Goal: Task Accomplishment & Management: Use online tool/utility

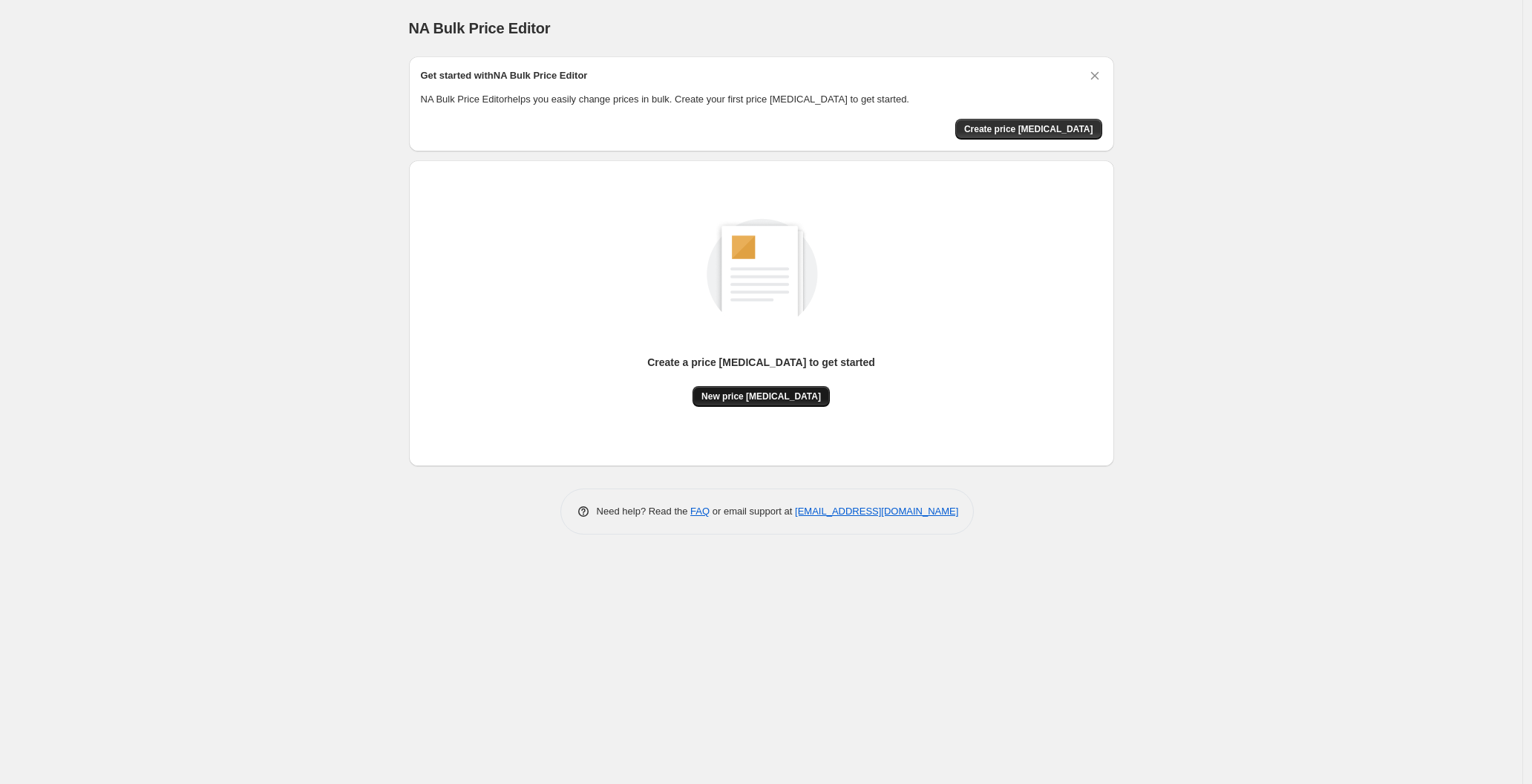
click at [743, 392] on span "New price [MEDICAL_DATA]" at bounding box center [761, 396] width 120 height 12
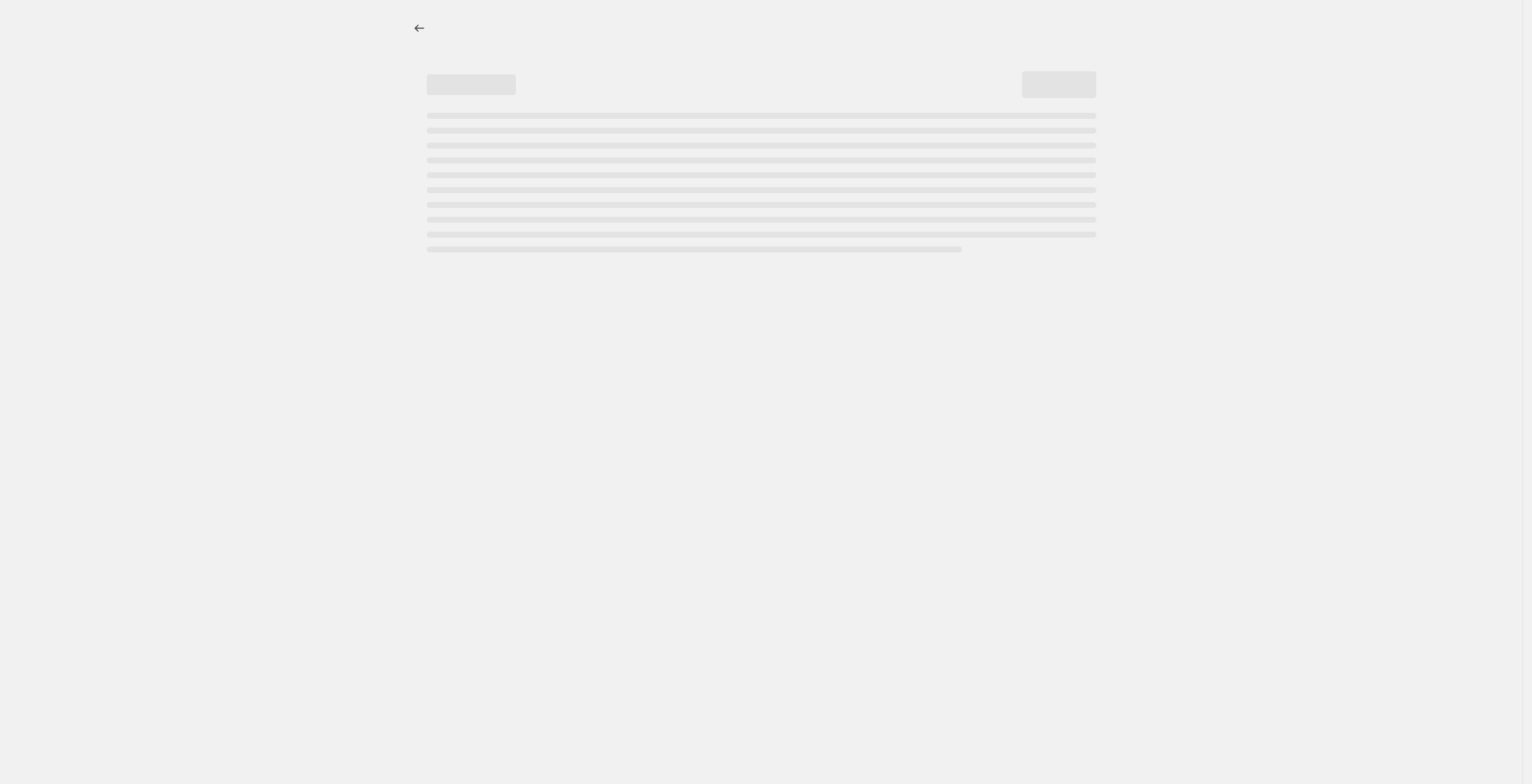
select select "percentage"
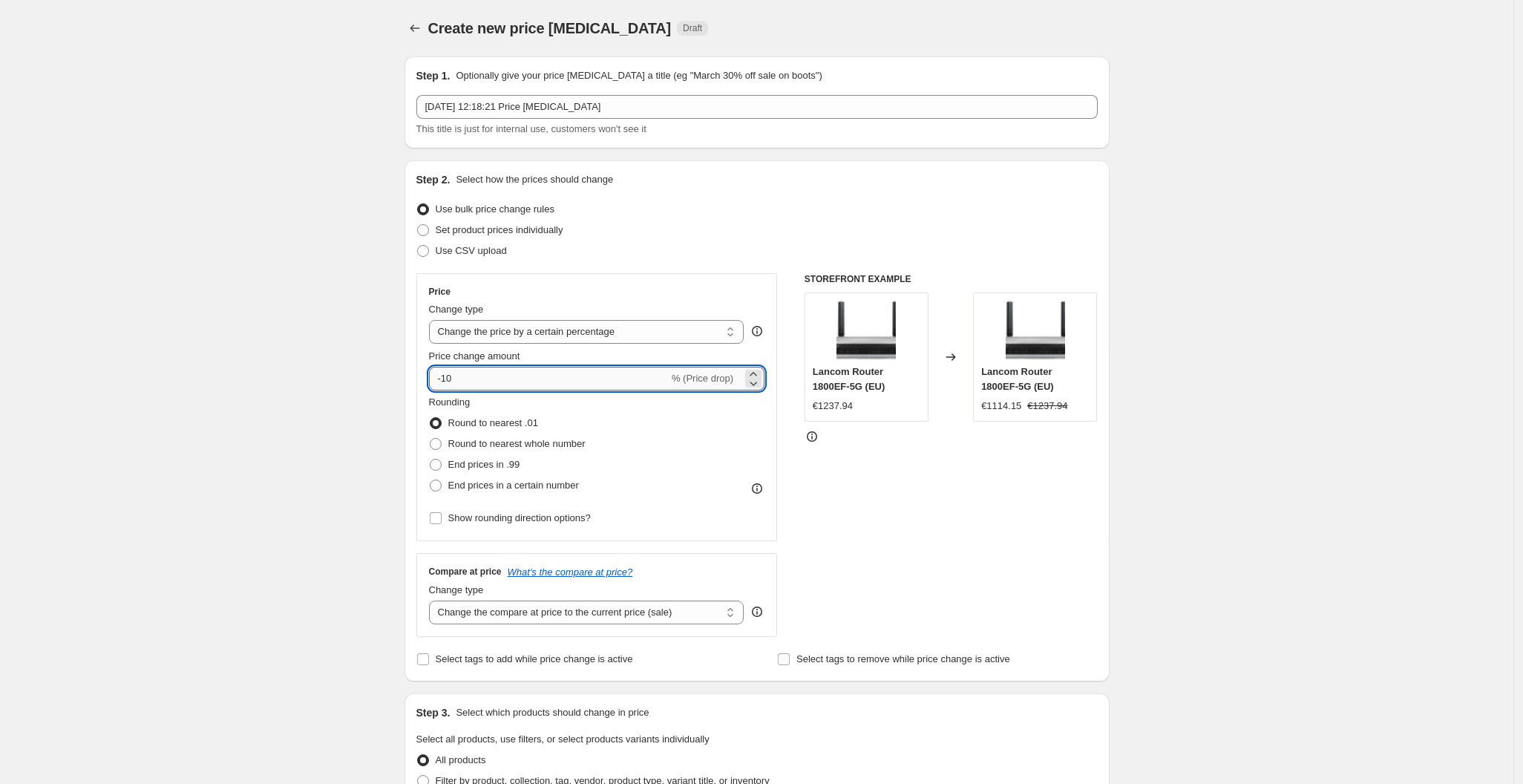
click at [593, 383] on input "-10" at bounding box center [549, 378] width 239 height 23
type input "-1"
type input "-30"
click at [761, 466] on div "Rounding Round to nearest .01 Round to nearest whole number End prices in .99 E…" at bounding box center [597, 445] width 336 height 101
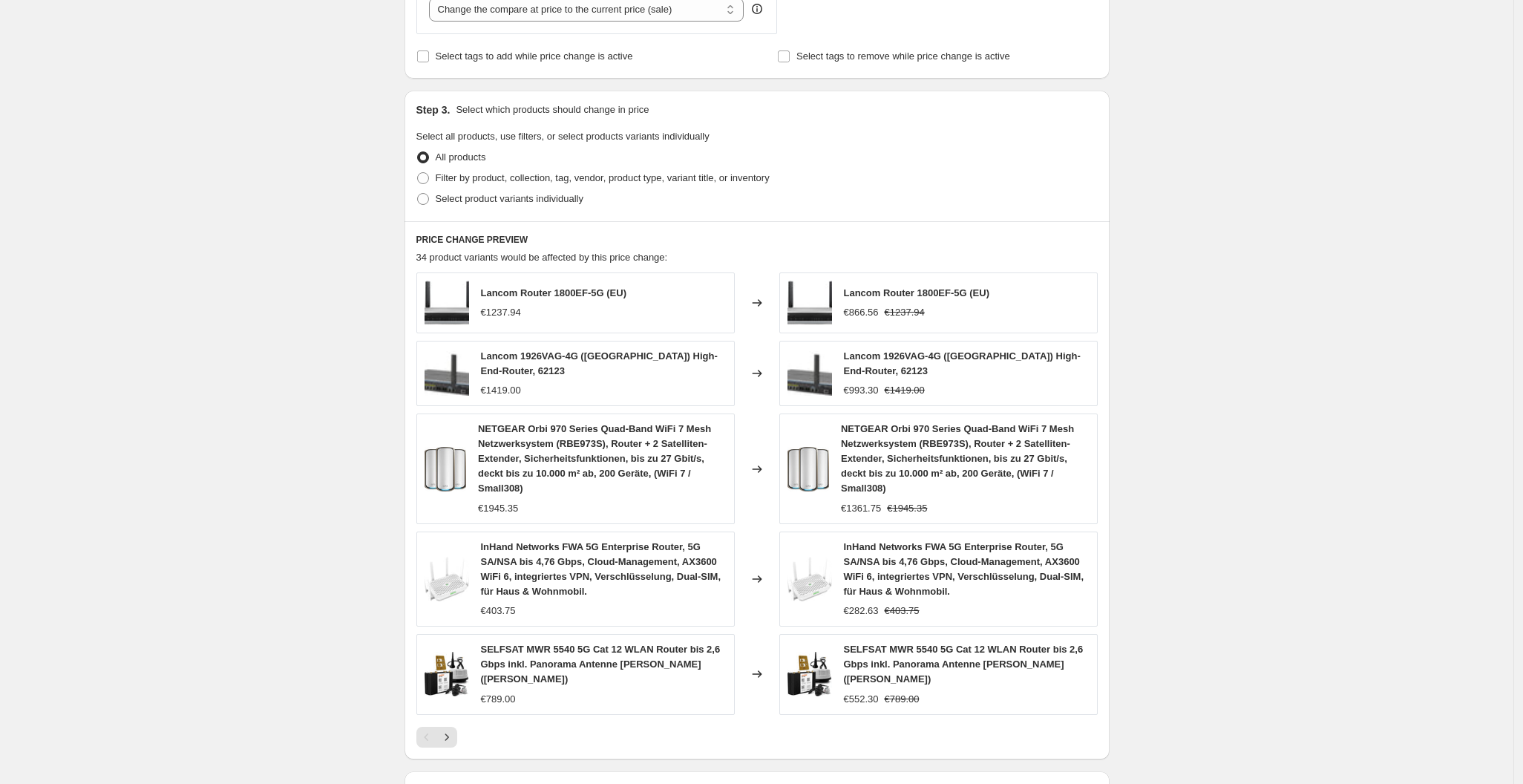
scroll to position [792, 0]
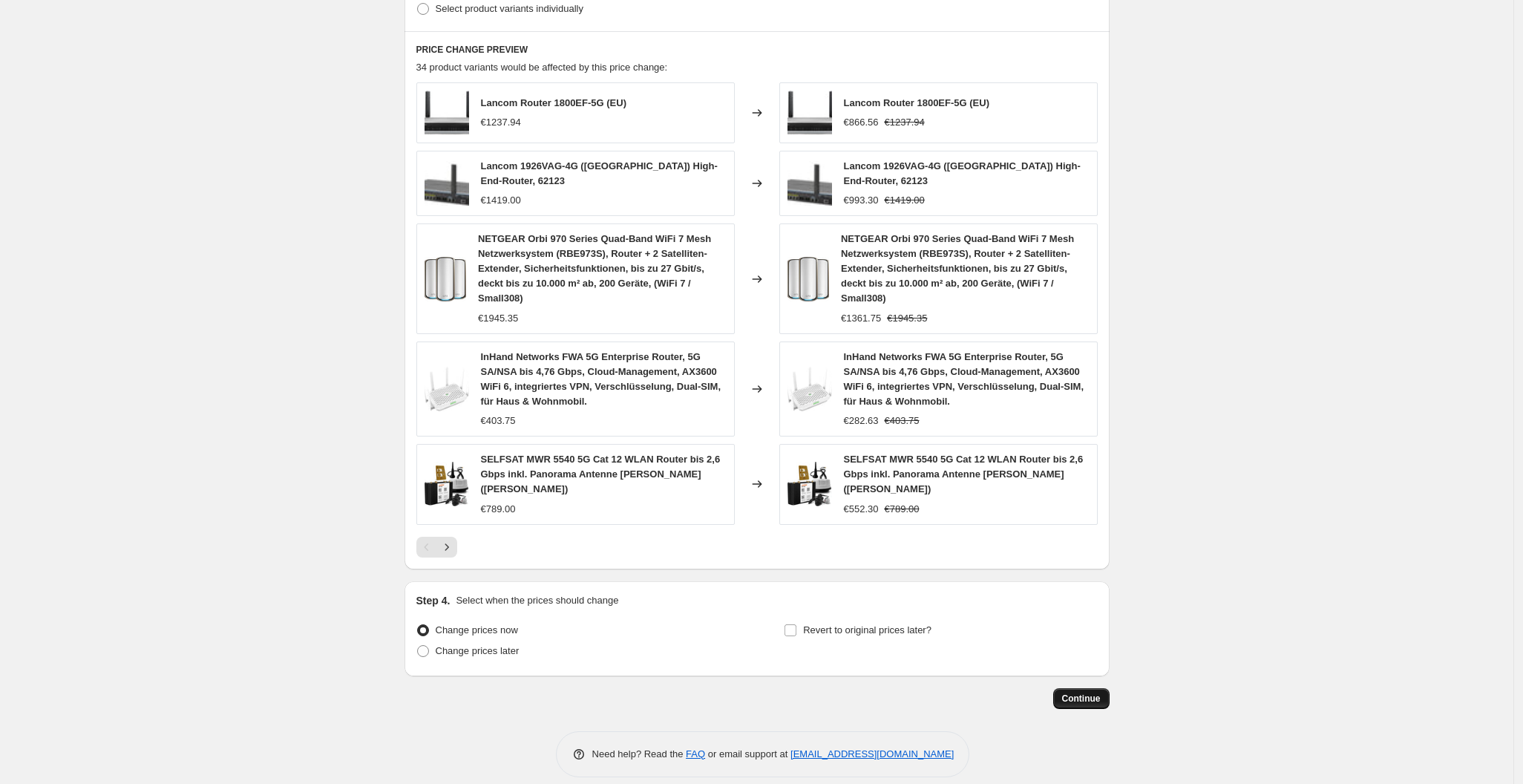
click at [1085, 692] on span "Continue" at bounding box center [1081, 698] width 39 height 12
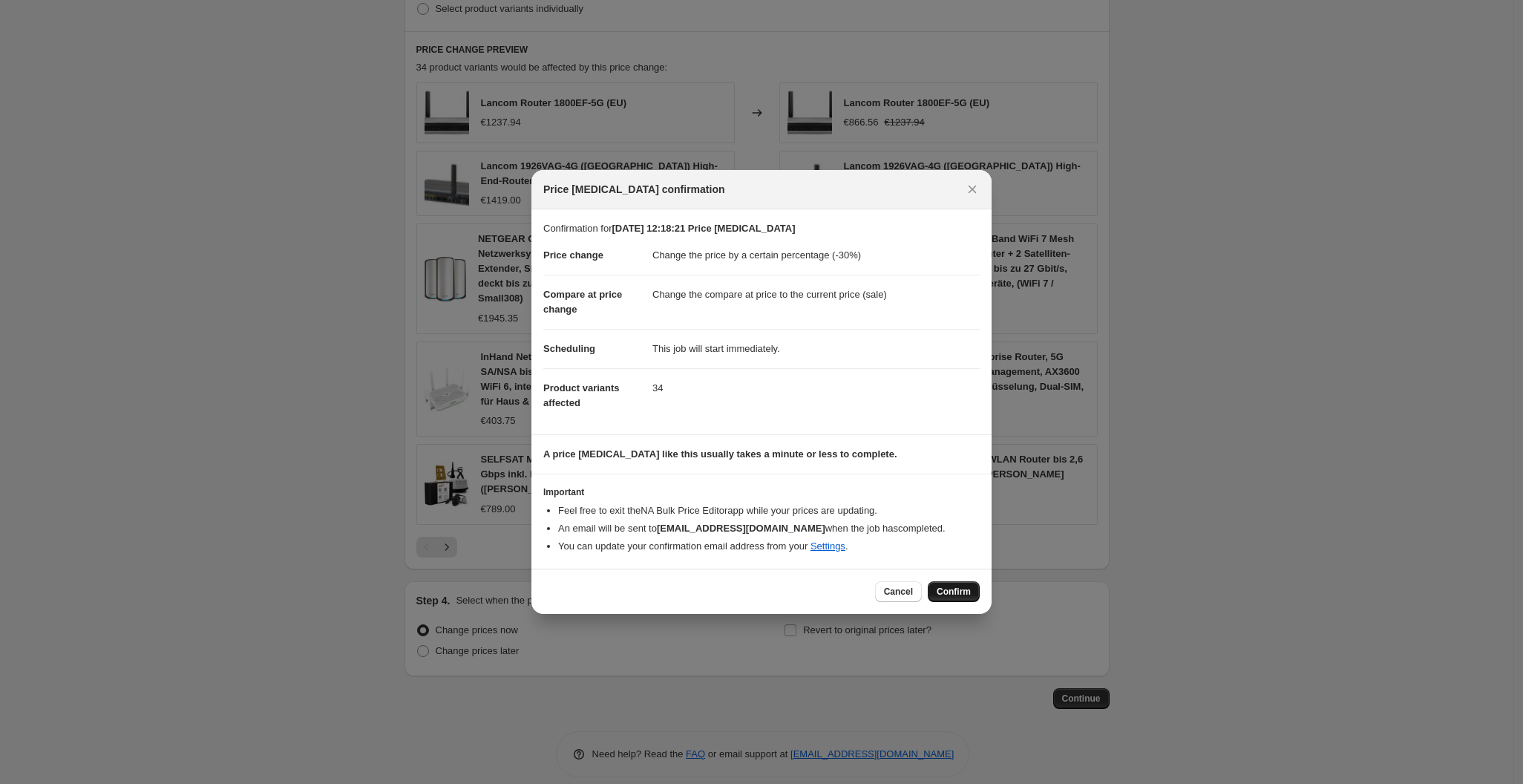
click at [949, 591] on span "Confirm" at bounding box center [953, 592] width 34 height 12
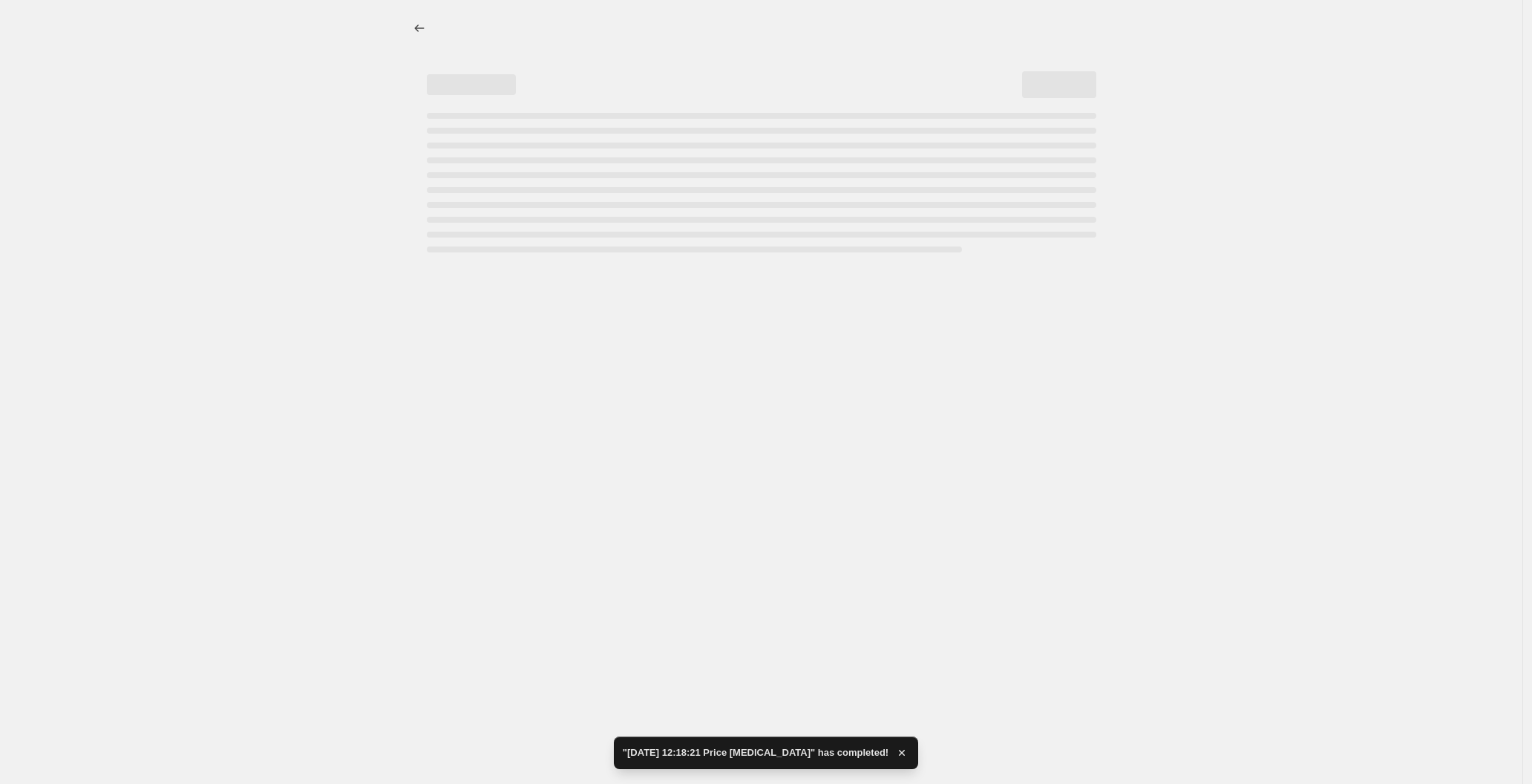
select select "percentage"
